Goal: Task Accomplishment & Management: Manage account settings

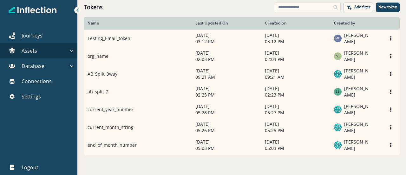
scroll to position [130, 0]
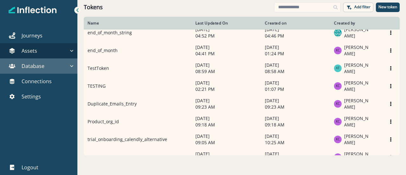
click at [40, 68] on p "Database" at bounding box center [33, 66] width 23 height 8
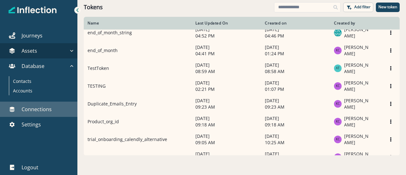
drag, startPoint x: 24, startPoint y: 111, endPoint x: 24, endPoint y: 101, distance: 9.5
click at [24, 111] on p "Connections" at bounding box center [37, 109] width 30 height 8
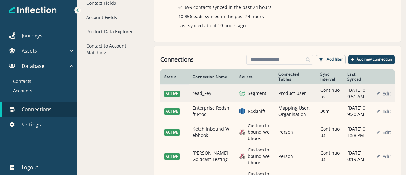
scroll to position [94, 0]
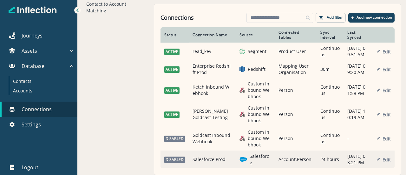
click at [198, 155] on td "Salesforce Prod" at bounding box center [212, 159] width 47 height 18
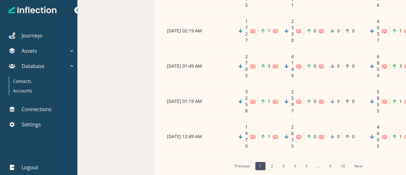
scroll to position [1125, 0]
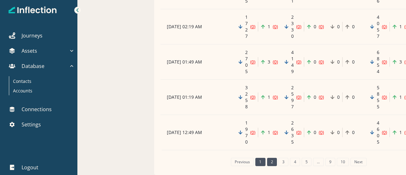
click at [272, 160] on link "2" at bounding box center [272, 162] width 10 height 8
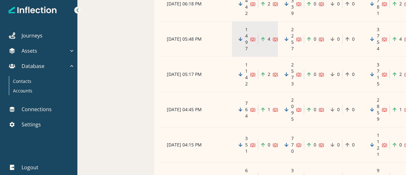
scroll to position [472, 0]
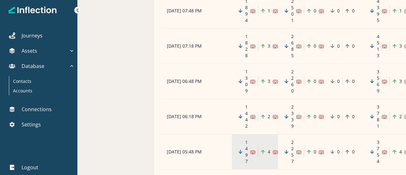
click at [119, 107] on div "**********" at bounding box center [241, 87] width 328 height 175
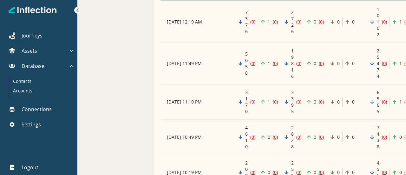
scroll to position [0, 0]
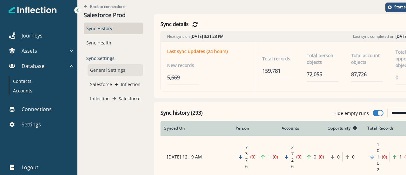
click at [109, 72] on div "General Settings" at bounding box center [115, 70] width 55 height 12
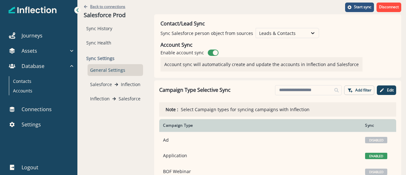
click at [104, 7] on p "Back to connections" at bounding box center [107, 6] width 35 height 5
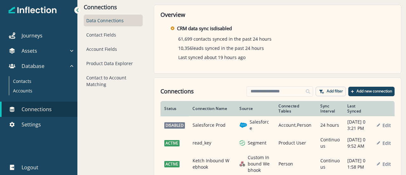
click at [139, 125] on div "Connections Data Connections Contact Fields Account Fields Product Data Explore…" at bounding box center [113, 87] width 72 height 175
click at [129, 130] on div "Connections Data Connections Contact Fields Account Fields Product Data Explore…" at bounding box center [113, 87] width 72 height 175
click at [113, 38] on div "Contact Fields" at bounding box center [113, 35] width 59 height 12
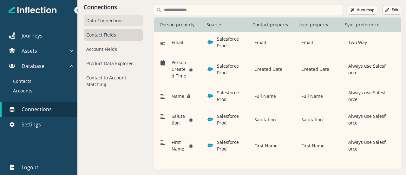
click at [116, 18] on div "Data Connections" at bounding box center [113, 21] width 59 height 12
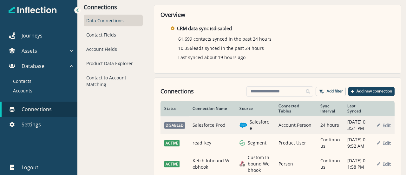
click at [373, 123] on td "Edit" at bounding box center [384, 125] width 22 height 18
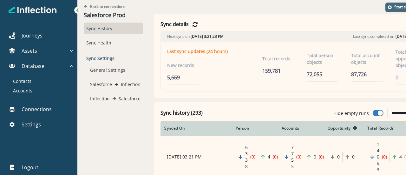
click at [391, 7] on button "Start sync" at bounding box center [399, 8] width 29 height 10
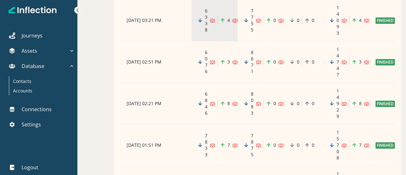
scroll to position [127, 43]
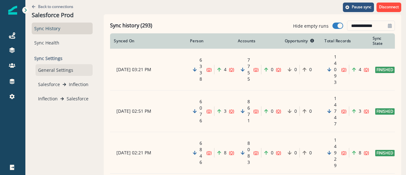
click at [46, 73] on div "General Settings" at bounding box center [64, 70] width 57 height 12
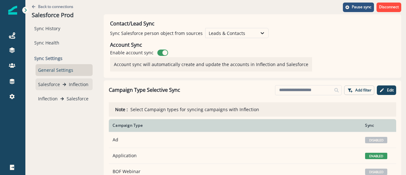
click at [44, 83] on p "Salesforce" at bounding box center [49, 84] width 22 height 7
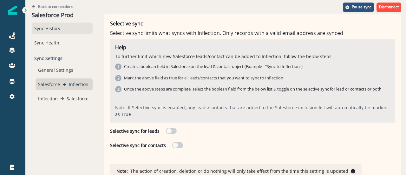
click at [51, 30] on div "Sync History" at bounding box center [62, 29] width 61 height 12
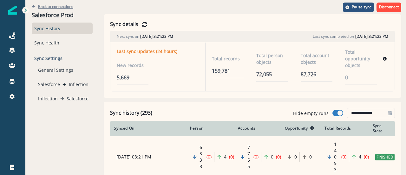
click at [48, 6] on p "Back to connections" at bounding box center [55, 6] width 35 height 5
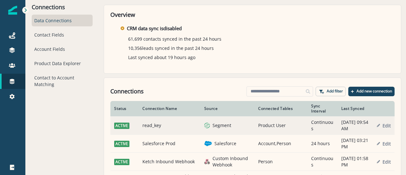
click at [153, 123] on td "read_key" at bounding box center [170, 125] width 62 height 18
click at [153, 123] on div "Connections Data Connections Contact Fields Account Fields Product Data Explore…" at bounding box center [215, 87] width 380 height 175
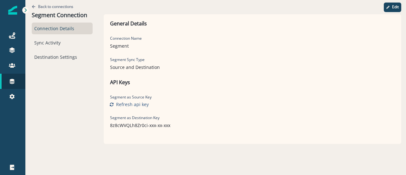
click at [38, 3] on div "Back to connections Segment Connection" at bounding box center [62, 11] width 61 height 23
click at [55, 6] on p "Back to connections" at bounding box center [55, 6] width 35 height 5
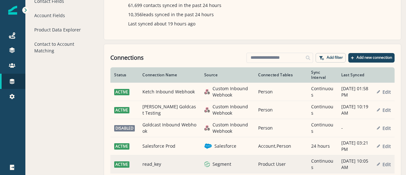
scroll to position [55, 0]
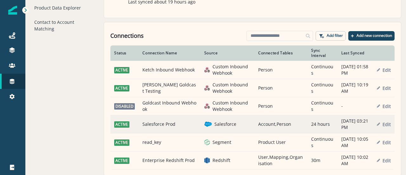
click at [159, 127] on td "Salesforce Prod" at bounding box center [170, 124] width 62 height 18
click at [159, 127] on div "Connections Data Connections Contact Fields Account Fields Product Data Explore…" at bounding box center [215, 87] width 380 height 175
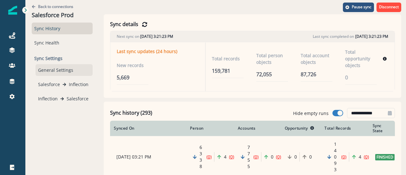
click at [52, 74] on div "General Settings" at bounding box center [64, 70] width 57 height 12
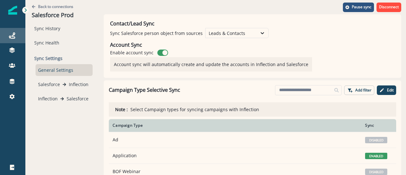
drag, startPoint x: 19, startPoint y: 35, endPoint x: 22, endPoint y: 34, distance: 3.3
click at [19, 35] on div "Journeys" at bounding box center [13, 36] width 20 height 8
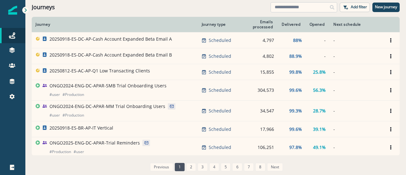
click at [308, 9] on input at bounding box center [303, 7] width 67 height 10
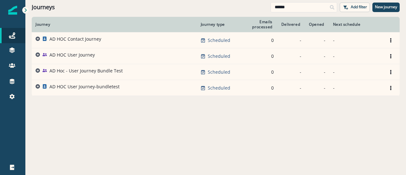
type input "******"
drag, startPoint x: 301, startPoint y: 7, endPoint x: 264, endPoint y: 5, distance: 36.8
click at [294, 7] on input "******" at bounding box center [303, 7] width 67 height 10
drag, startPoint x: 264, startPoint y: 5, endPoint x: 201, endPoint y: -3, distance: 63.9
click at [201, 0] on html "A newer version of [DOMAIN_NAME] is available. Refresh your page to load the la…" at bounding box center [203, 87] width 406 height 175
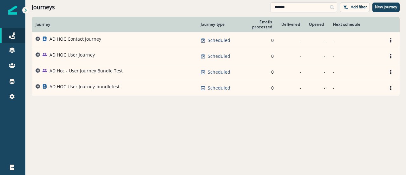
click at [295, 5] on input "******" at bounding box center [303, 7] width 67 height 10
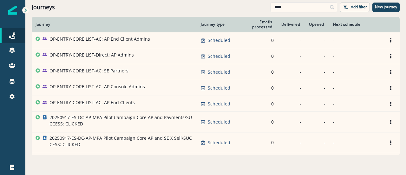
type input "****"
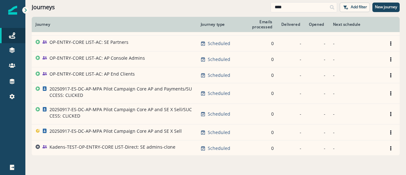
scroll to position [29, 0]
click at [10, 84] on icon at bounding box center [12, 81] width 6 height 6
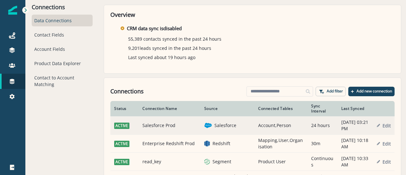
click at [178, 125] on td "Salesforce Prod" at bounding box center [170, 125] width 62 height 18
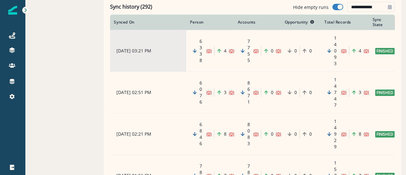
scroll to position [11, 0]
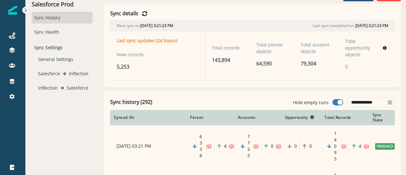
click at [333, 99] on span at bounding box center [337, 102] width 11 height 6
click at [332, 102] on span at bounding box center [337, 102] width 11 height 6
drag, startPoint x: 335, startPoint y: 101, endPoint x: 320, endPoint y: 101, distance: 14.3
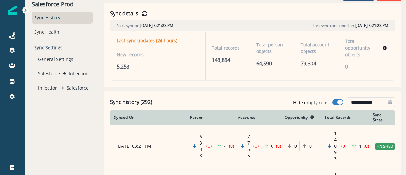
click at [320, 101] on div "**********" at bounding box center [344, 102] width 102 height 10
click at [320, 101] on p "Hide empty runs" at bounding box center [311, 102] width 36 height 7
click at [337, 101] on span at bounding box center [339, 102] width 5 height 5
